Goal: Check status: Check status

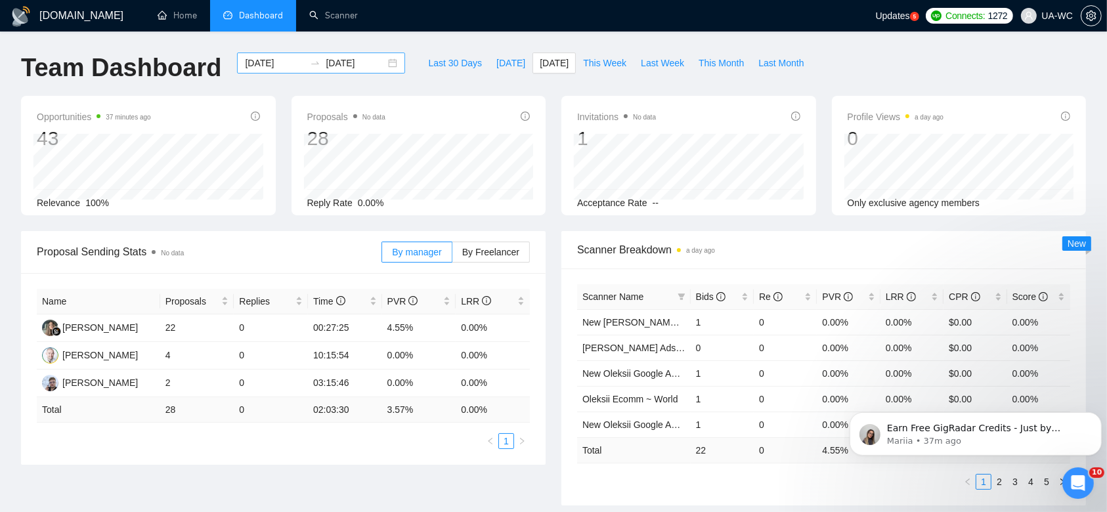
click at [378, 69] on div "[DATE] [DATE]" at bounding box center [321, 63] width 168 height 21
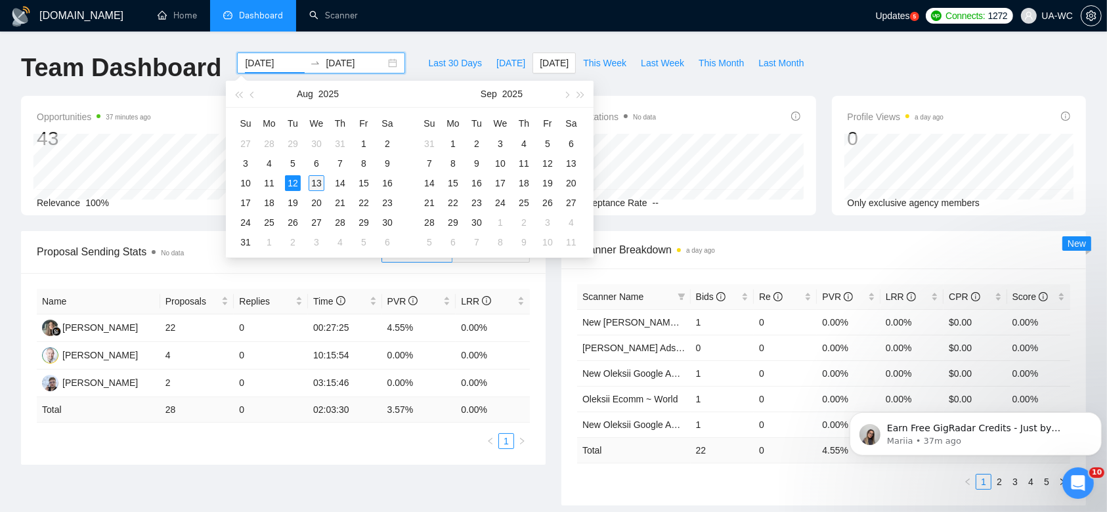
type input "[DATE]"
click at [316, 181] on div "13" at bounding box center [317, 183] width 16 height 16
type input "[DATE]"
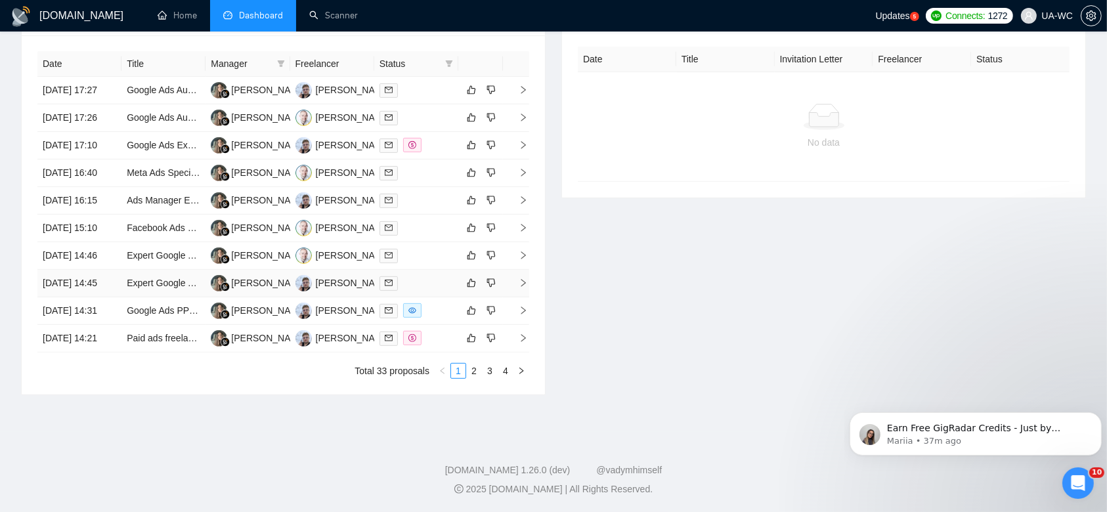
scroll to position [563, 0]
click at [472, 378] on link "2" at bounding box center [474, 371] width 14 height 14
click at [485, 378] on link "3" at bounding box center [490, 371] width 14 height 14
click at [509, 378] on link "4" at bounding box center [505, 371] width 14 height 14
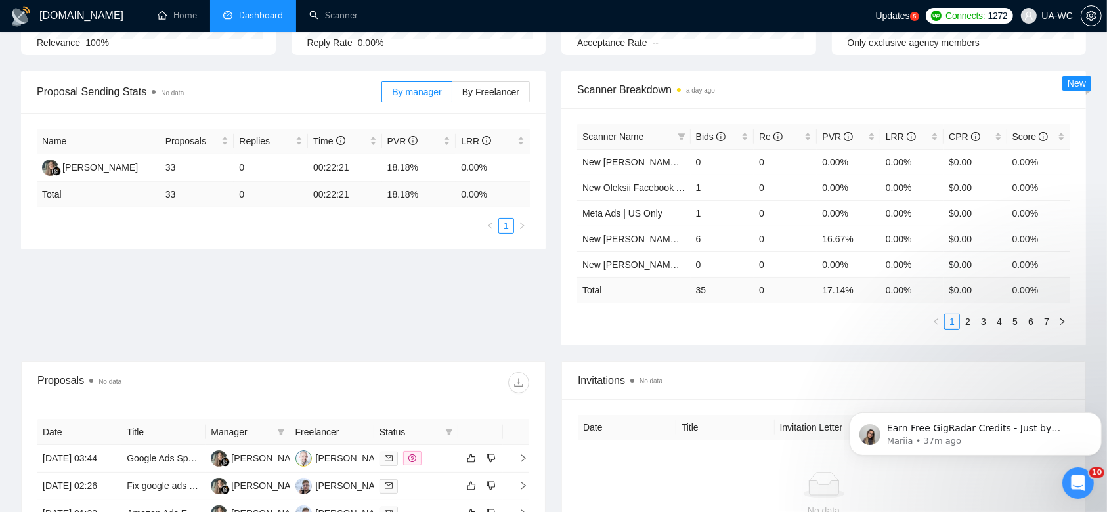
scroll to position [0, 0]
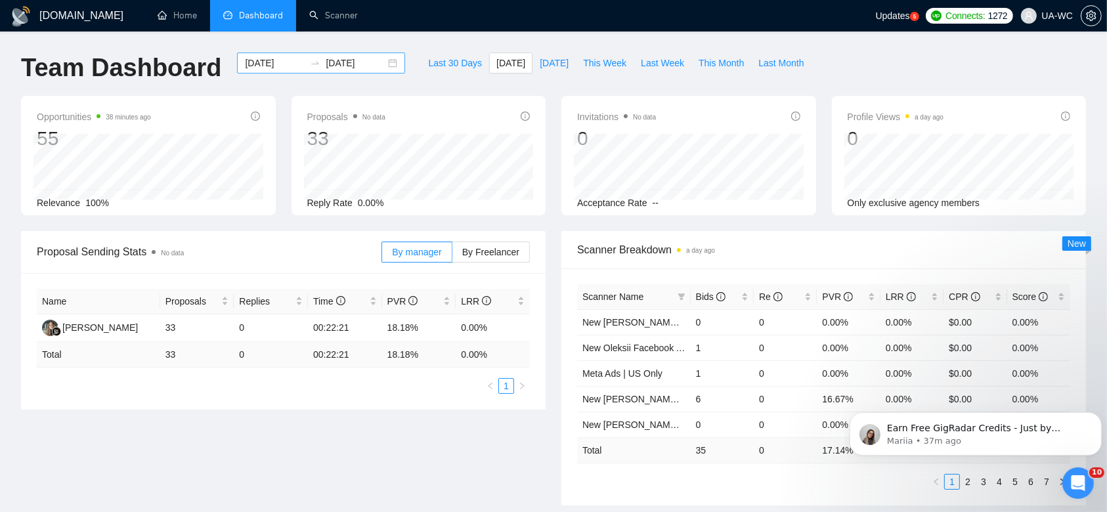
click at [381, 66] on div "[DATE] [DATE]" at bounding box center [321, 63] width 168 height 21
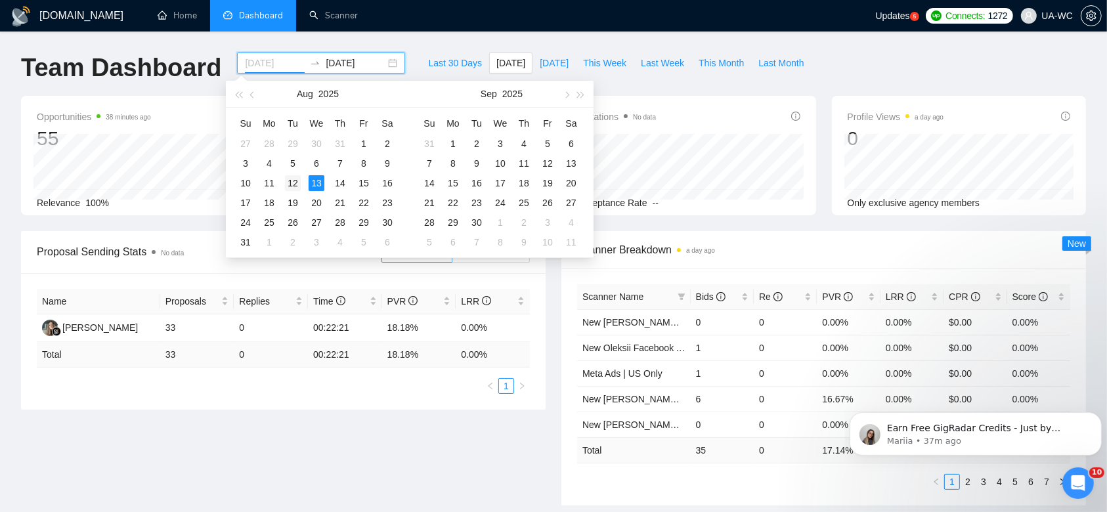
type input "[DATE]"
click at [294, 185] on div "12" at bounding box center [293, 183] width 16 height 16
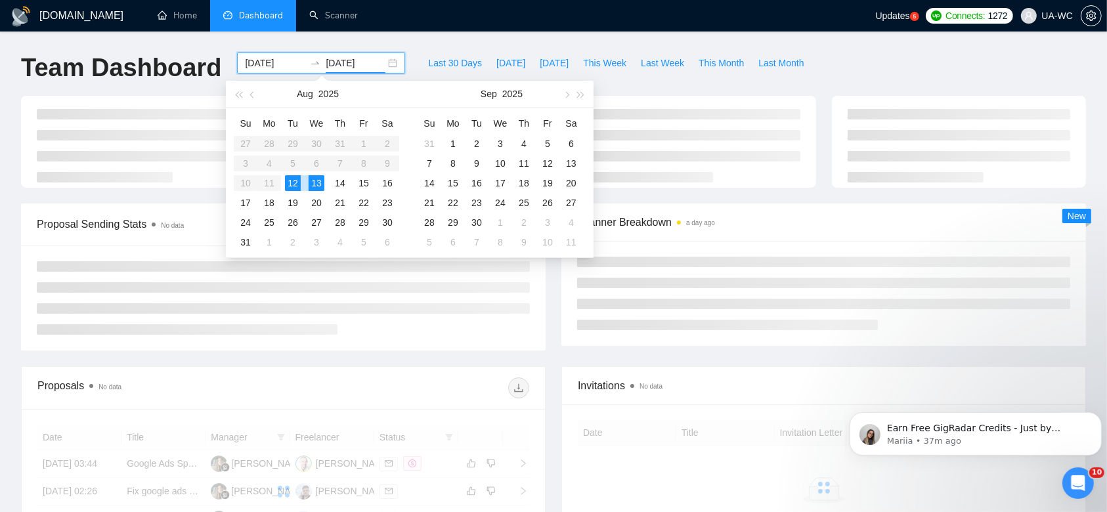
click at [294, 185] on div "12" at bounding box center [293, 183] width 16 height 16
type input "[DATE]"
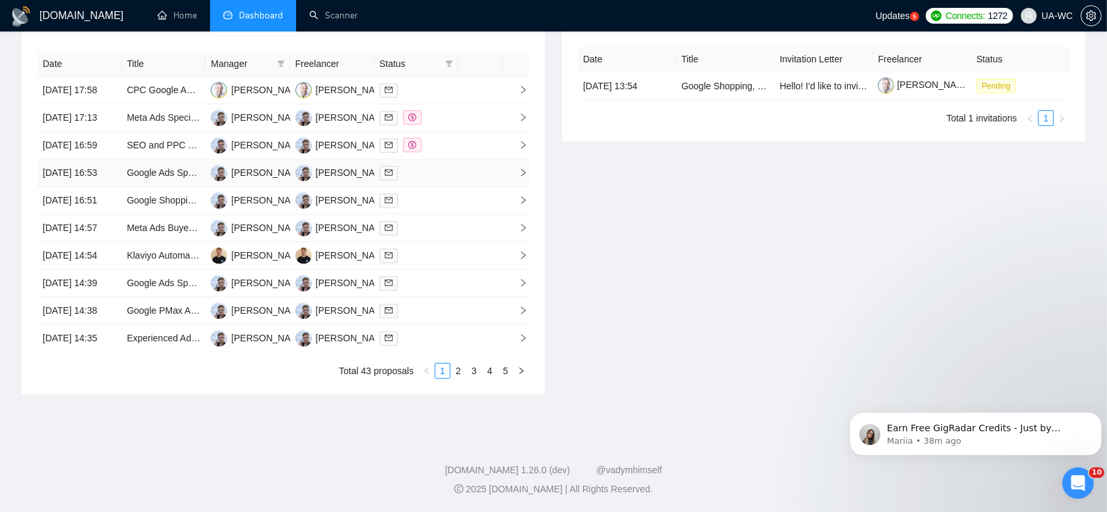
scroll to position [651, 0]
click at [452, 372] on link "2" at bounding box center [458, 371] width 14 height 14
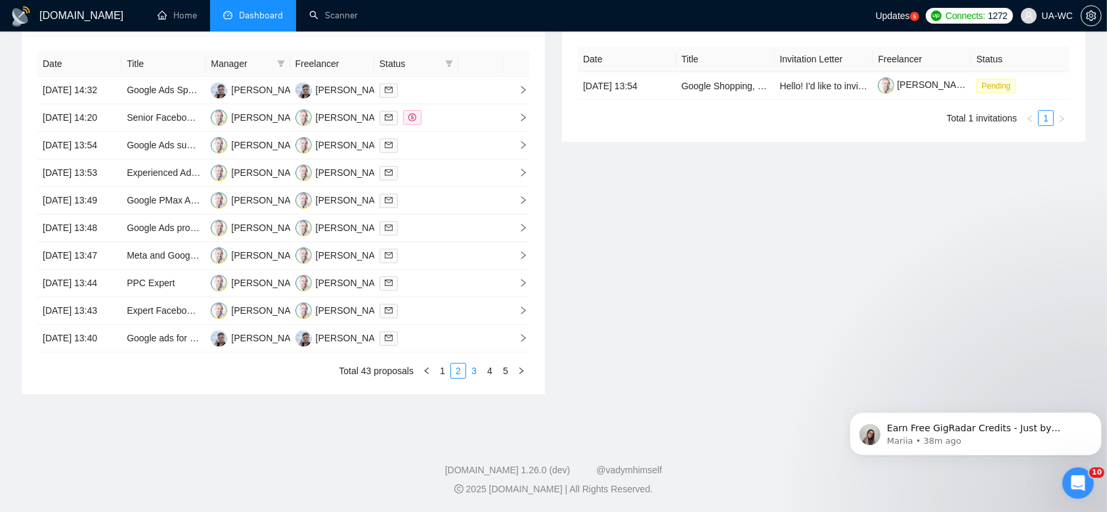
click at [471, 367] on link "3" at bounding box center [474, 371] width 14 height 14
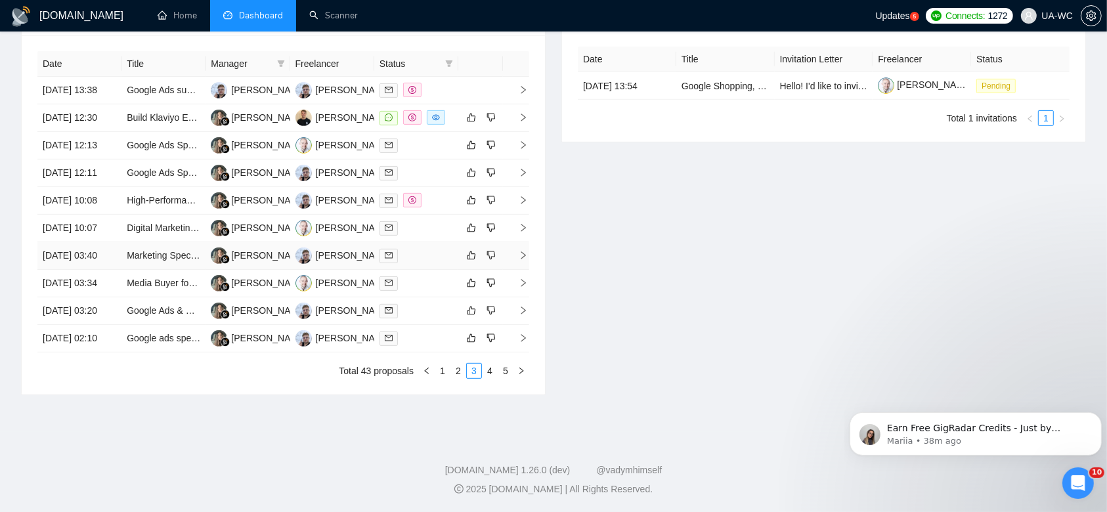
scroll to position [476, 0]
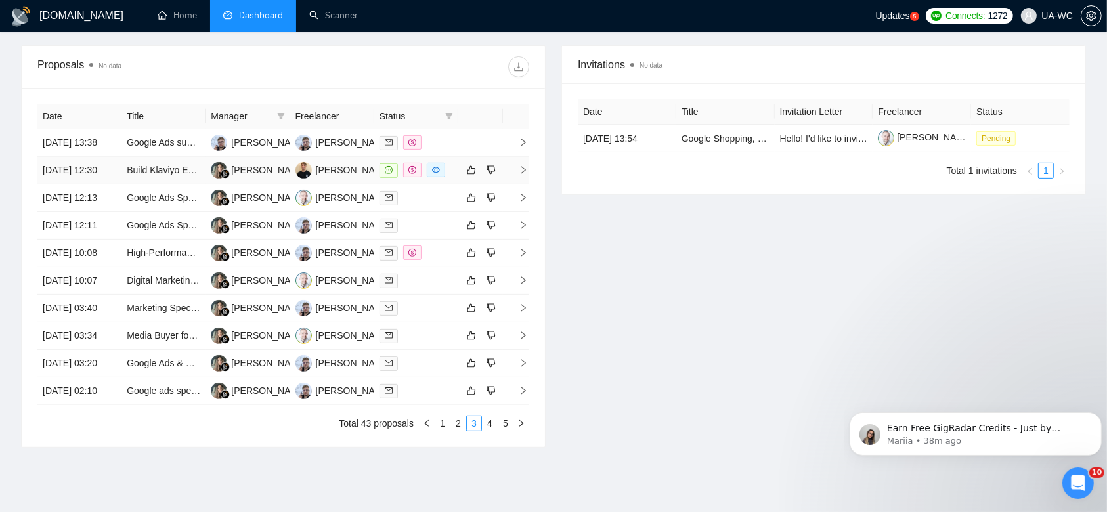
click at [520, 175] on icon "right" at bounding box center [523, 169] width 9 height 9
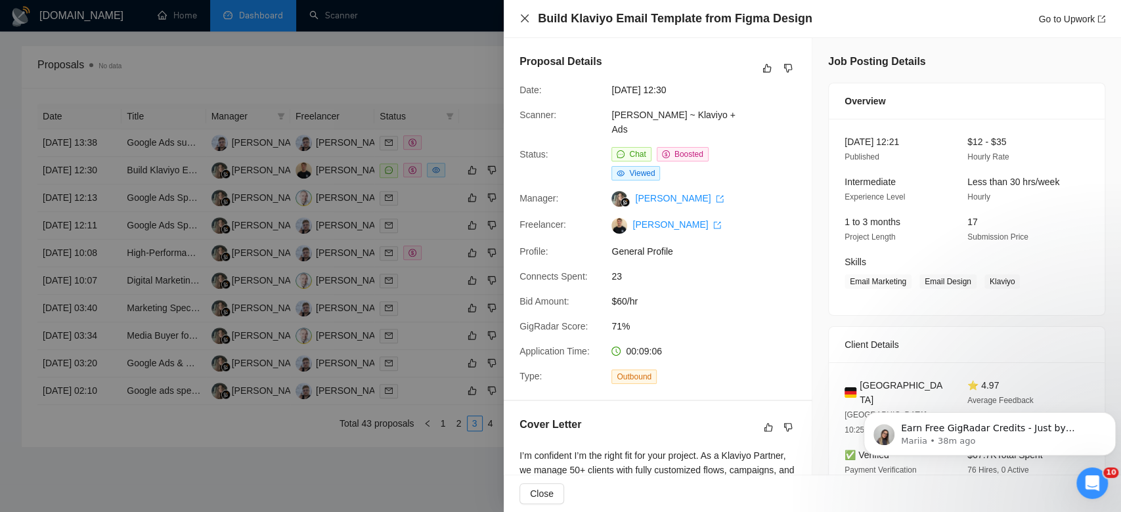
click at [523, 18] on icon "close" at bounding box center [525, 18] width 8 height 8
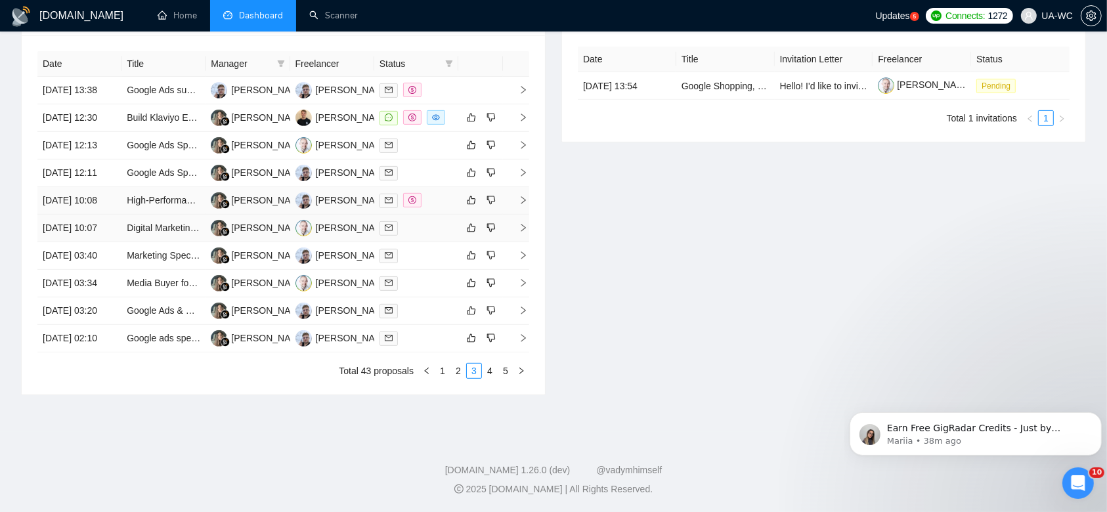
scroll to position [651, 0]
click at [490, 374] on link "4" at bounding box center [490, 371] width 14 height 14
click at [521, 232] on icon "right" at bounding box center [523, 227] width 9 height 9
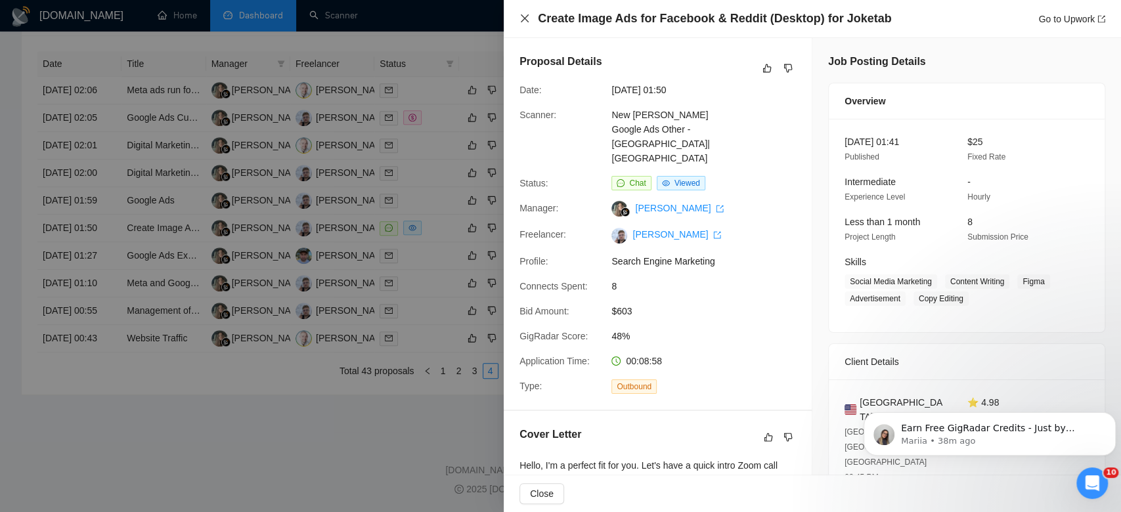
click at [523, 20] on icon "close" at bounding box center [524, 18] width 11 height 11
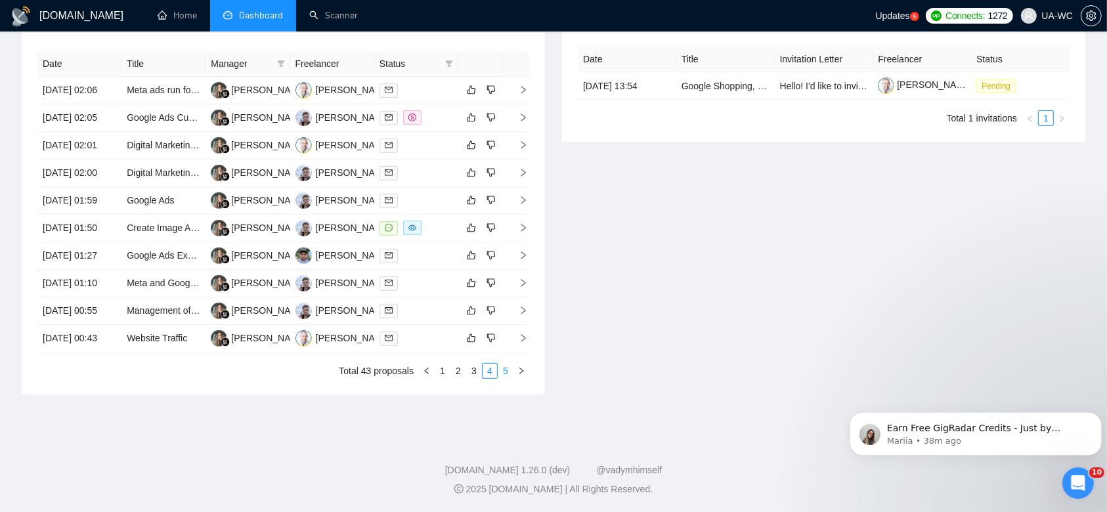
click at [510, 378] on link "5" at bounding box center [505, 371] width 14 height 14
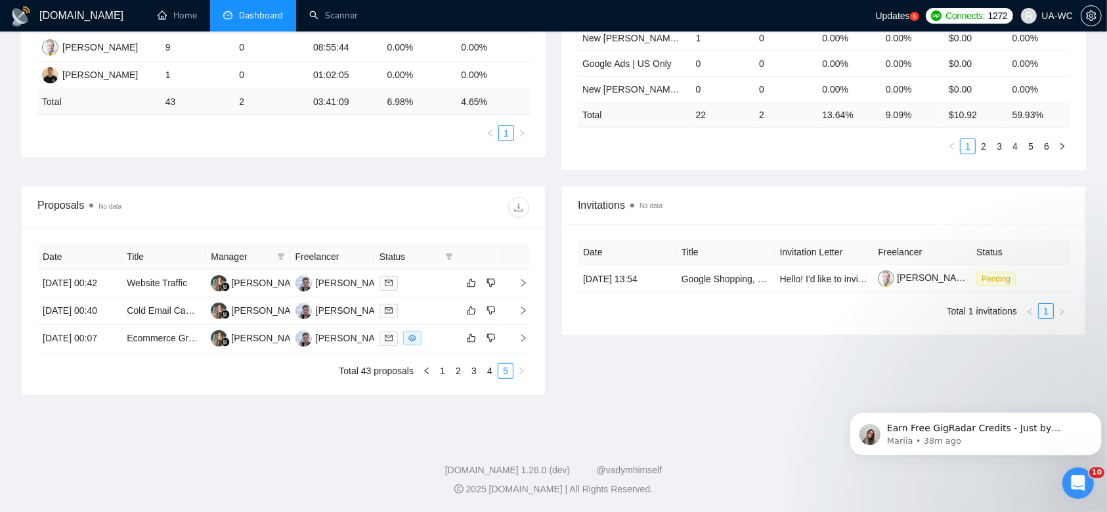
scroll to position [371, 0]
click at [515, 336] on span "right" at bounding box center [518, 338] width 20 height 9
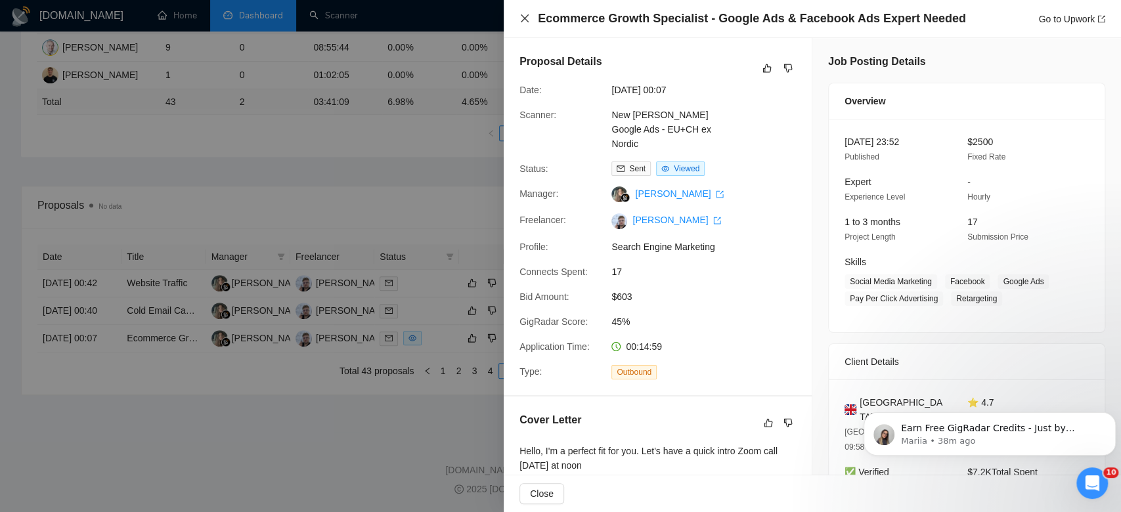
click at [525, 17] on icon "close" at bounding box center [524, 18] width 11 height 11
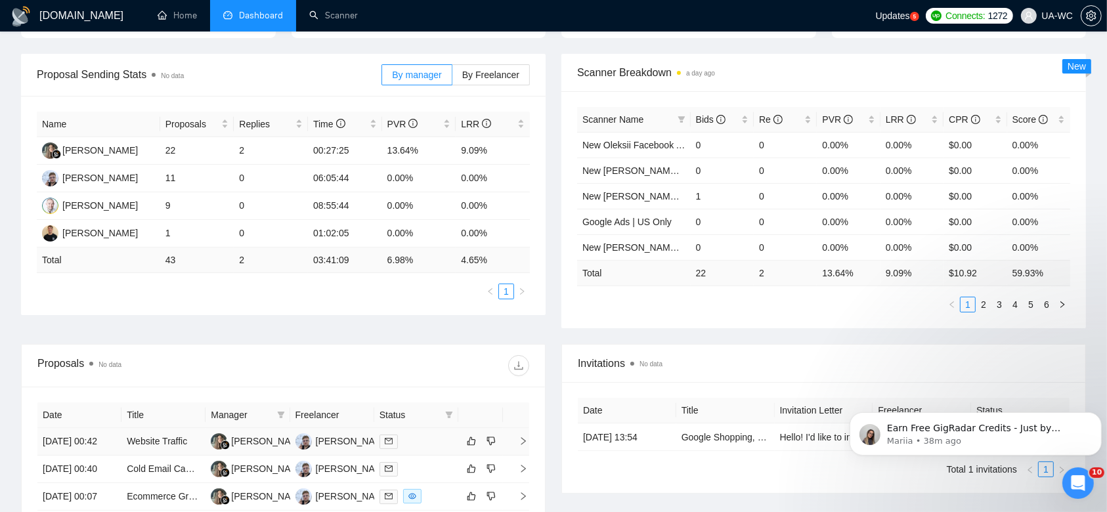
scroll to position [0, 0]
